Goal: Task Accomplishment & Management: Manage account settings

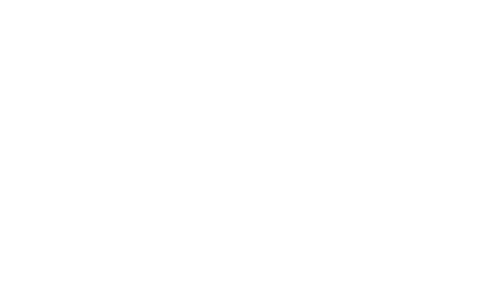
click at [74, 3] on html at bounding box center [249, 1] width 498 height 3
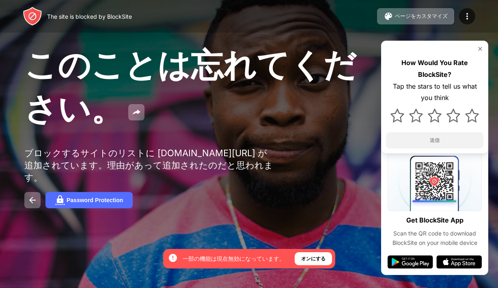
click at [477, 45] on div "How Would You Rate BlockSite? Tap the stars to tell us what you think 送信" at bounding box center [434, 97] width 107 height 113
click at [478, 52] on img at bounding box center [480, 49] width 7 height 7
